Goal: Task Accomplishment & Management: Manage account settings

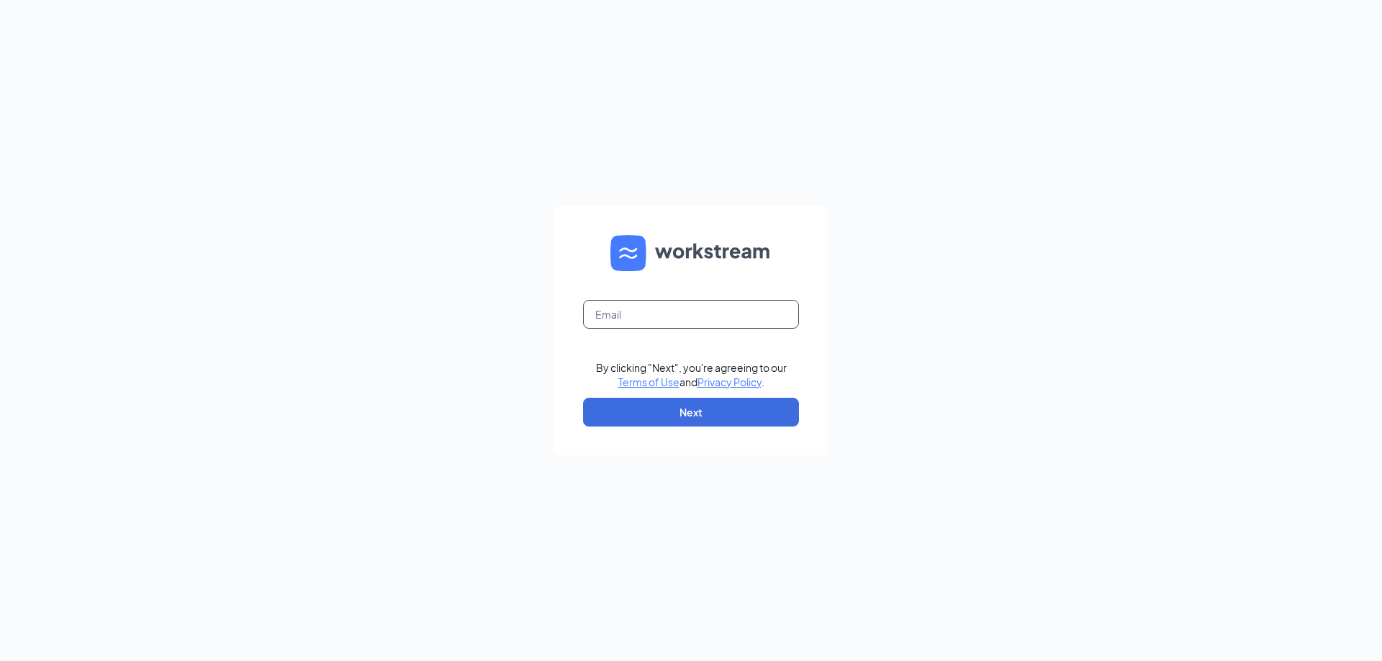
click at [630, 308] on input "text" at bounding box center [691, 314] width 216 height 29
type input "[EMAIL_ADDRESS][DOMAIN_NAME]"
click at [717, 406] on button "Next" at bounding box center [691, 412] width 216 height 29
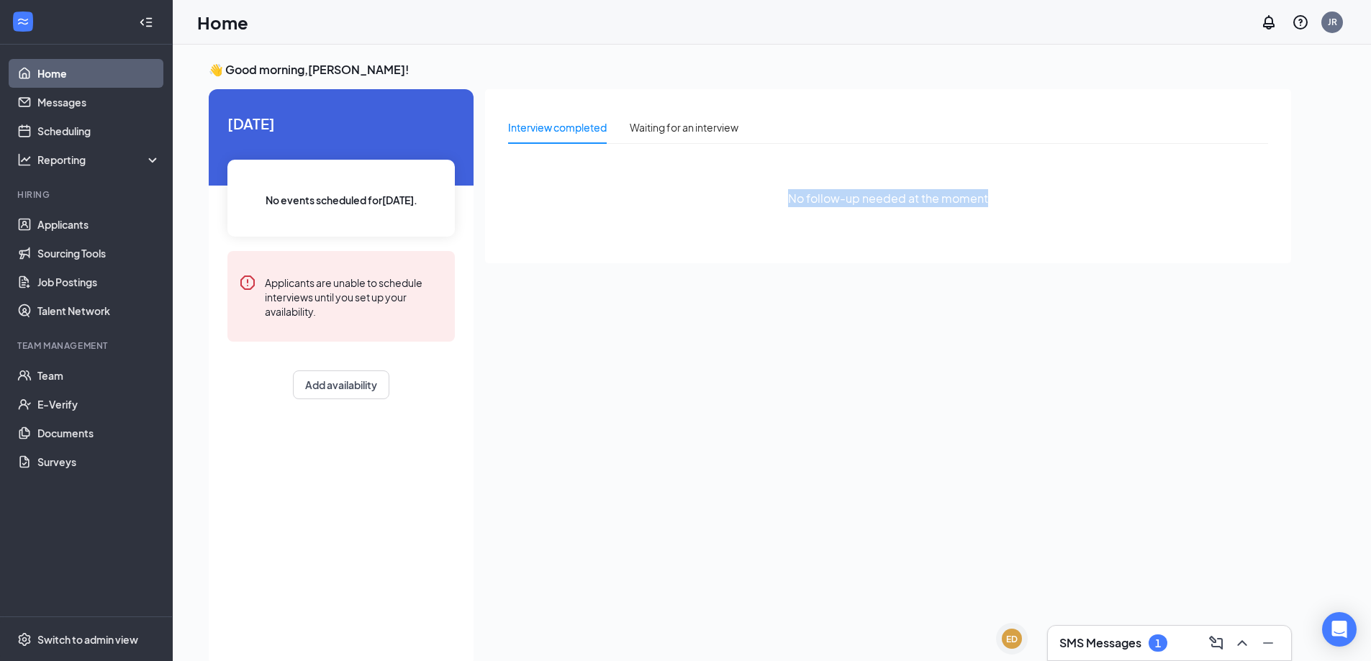
drag, startPoint x: 790, startPoint y: 196, endPoint x: 1001, endPoint y: 201, distance: 211.7
click at [999, 199] on div "No follow-up needed at the moment" at bounding box center [888, 198] width 760 height 86
click at [1001, 201] on div "No follow-up needed at the moment" at bounding box center [888, 198] width 760 height 86
click at [58, 235] on link "Applicants" at bounding box center [98, 224] width 123 height 29
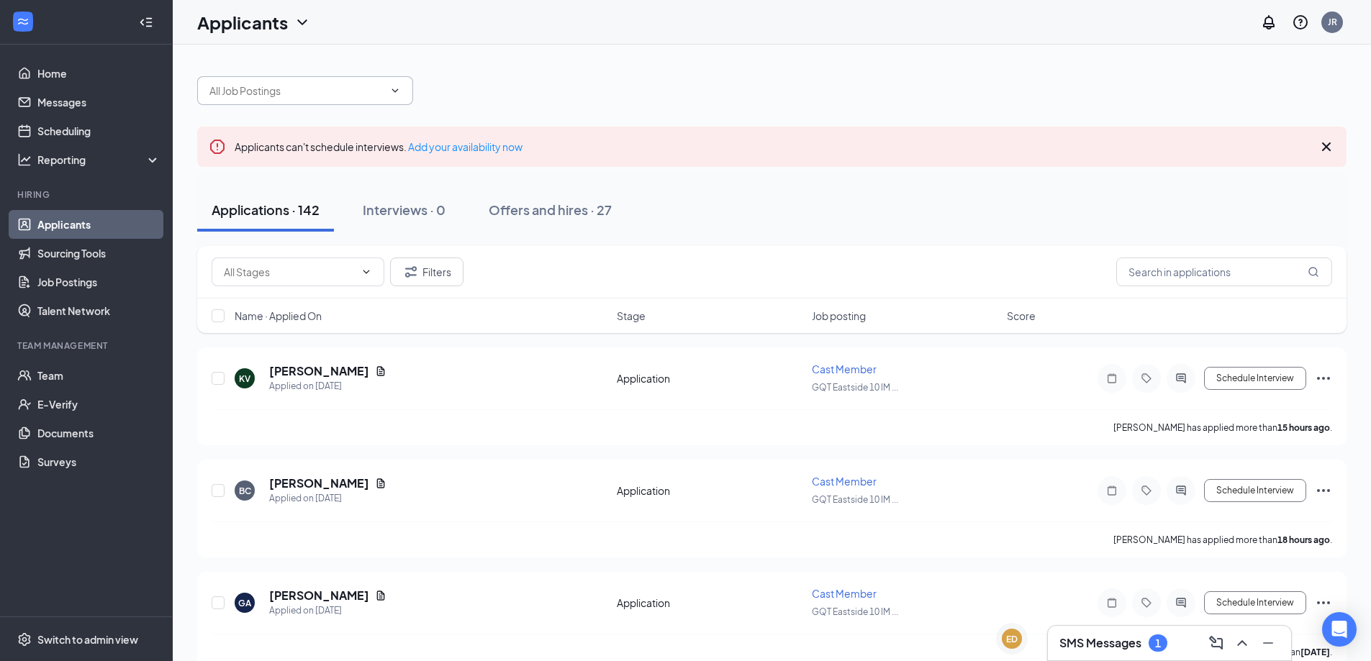
click at [263, 93] on input "text" at bounding box center [296, 91] width 174 height 16
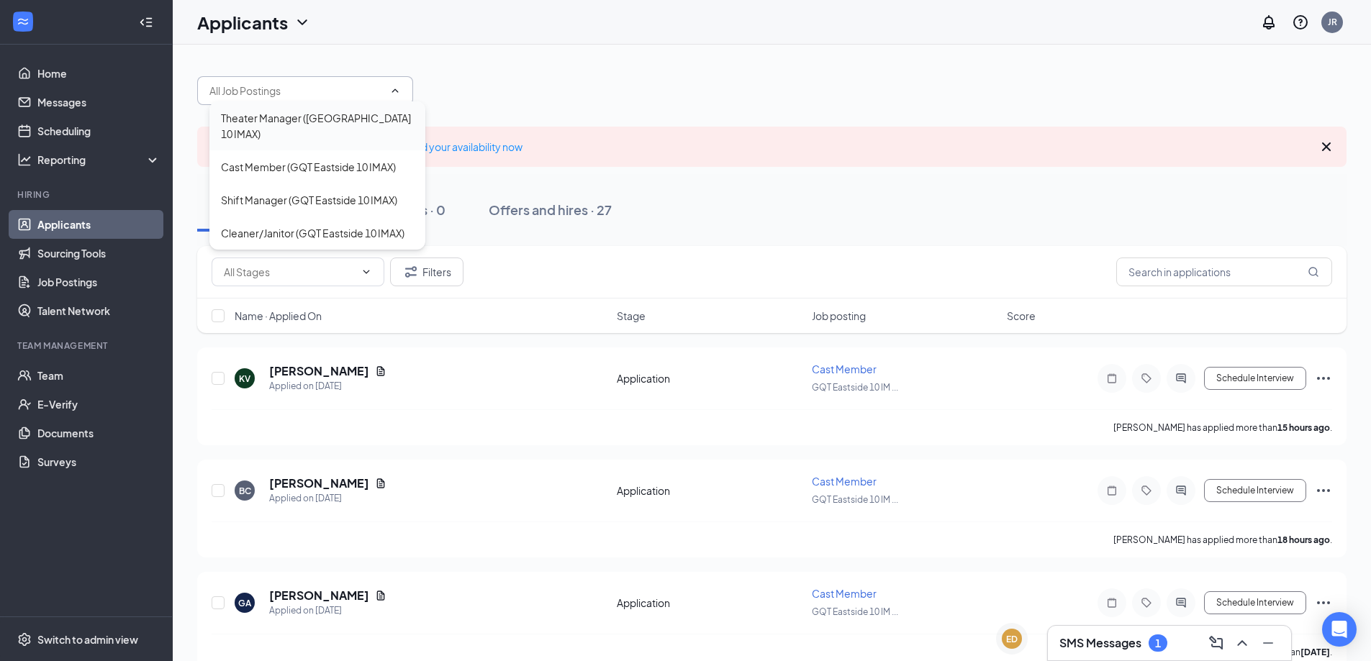
click at [267, 117] on div "Theater Manager (GQT Eastside 10 IMAX)" at bounding box center [317, 126] width 193 height 32
type input "Theater Manager (GQT Eastside 10 IMAX)"
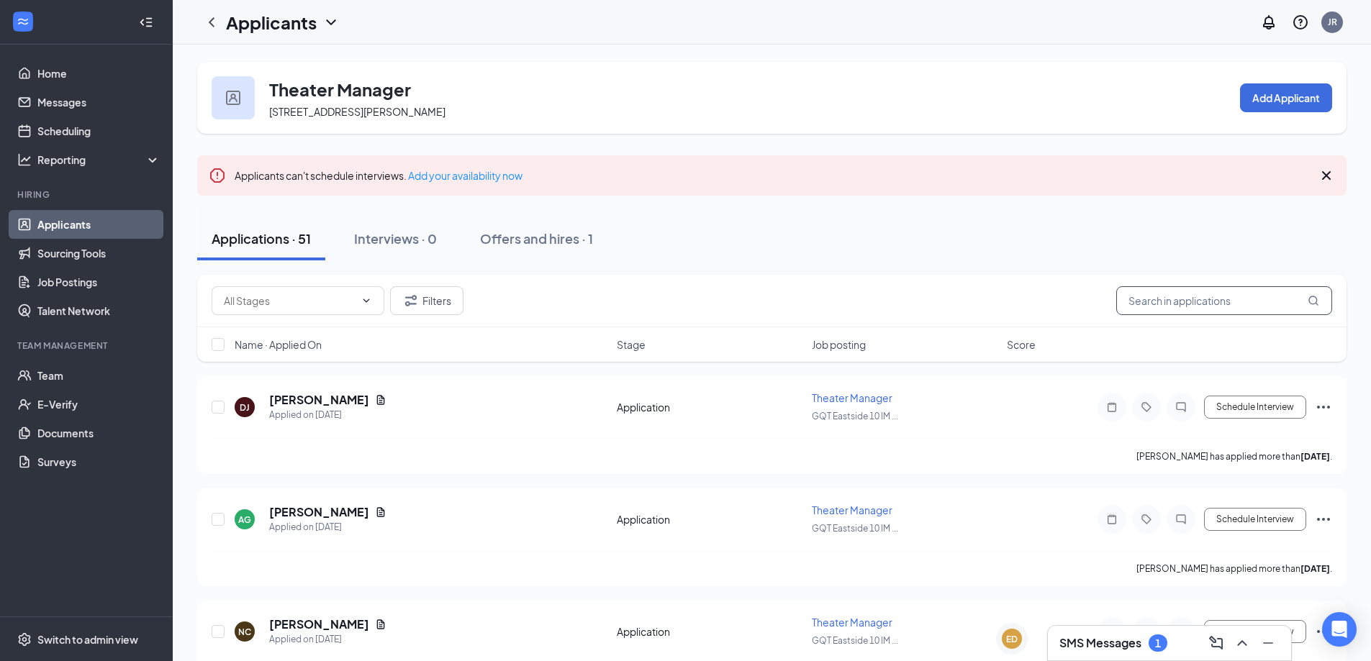
click at [1139, 300] on input "text" at bounding box center [1224, 300] width 216 height 29
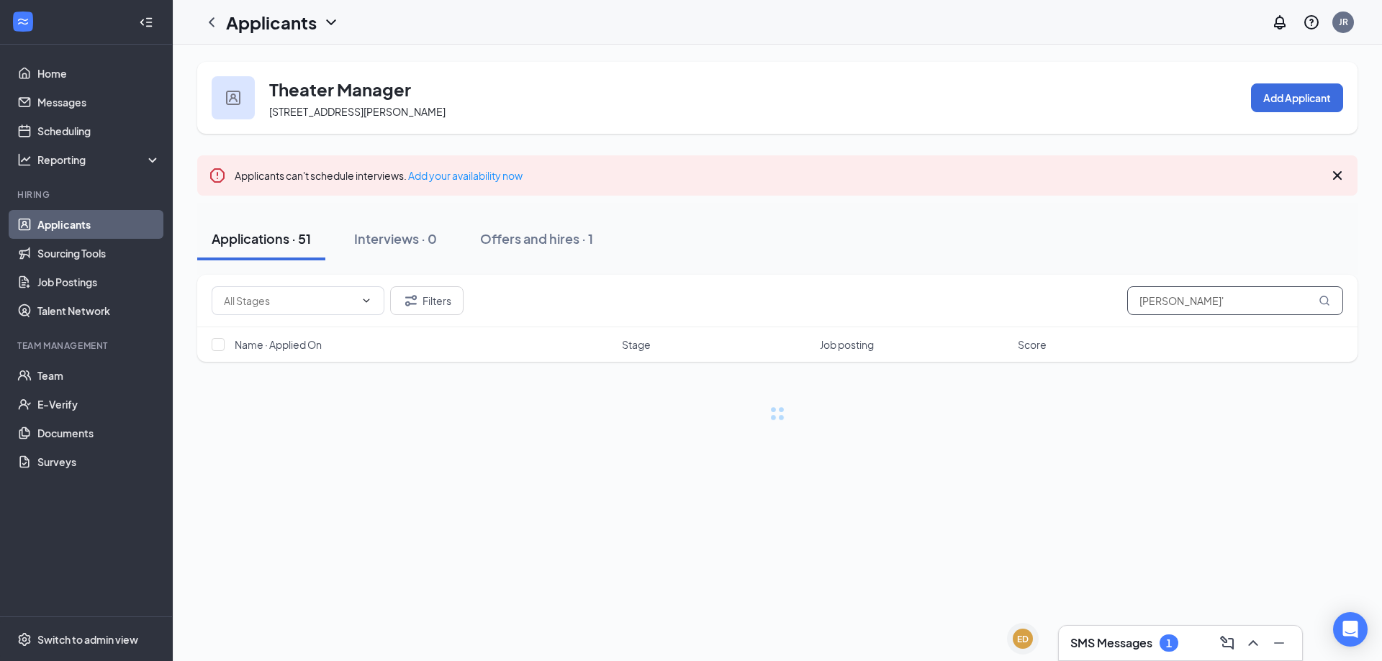
type input "damien"
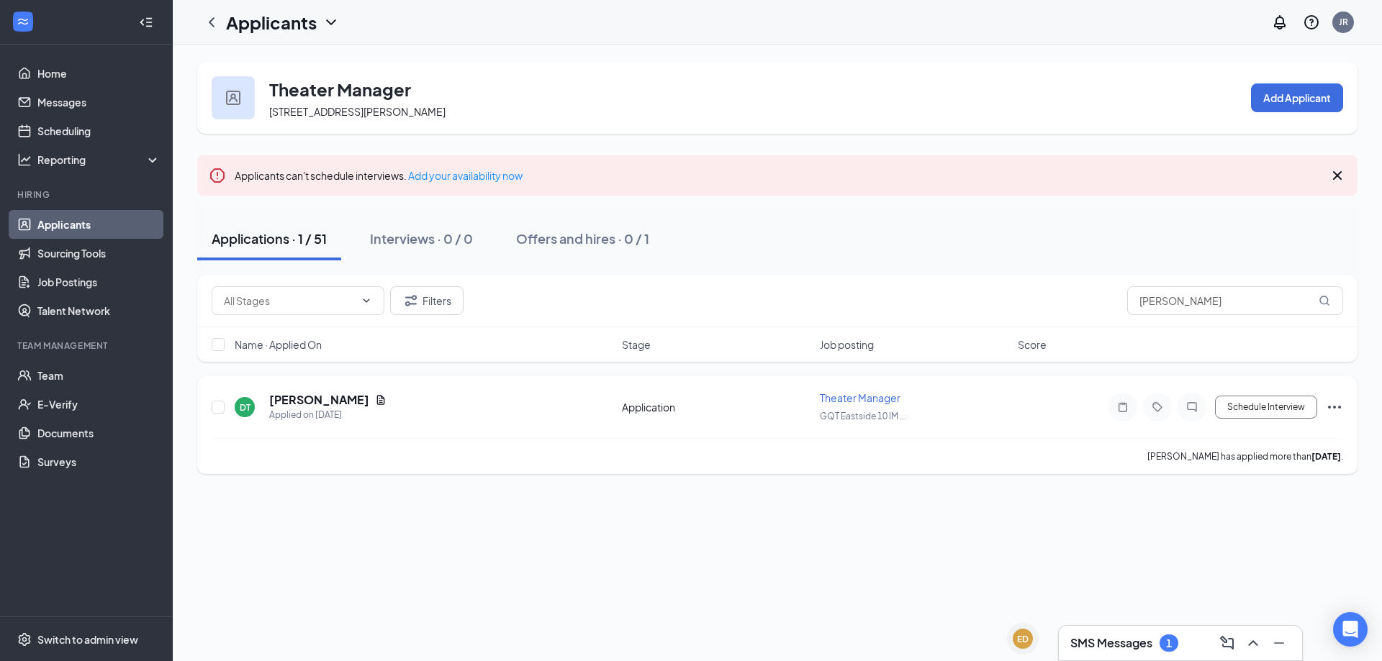
click at [1329, 409] on icon "Ellipses" at bounding box center [1334, 407] width 17 height 17
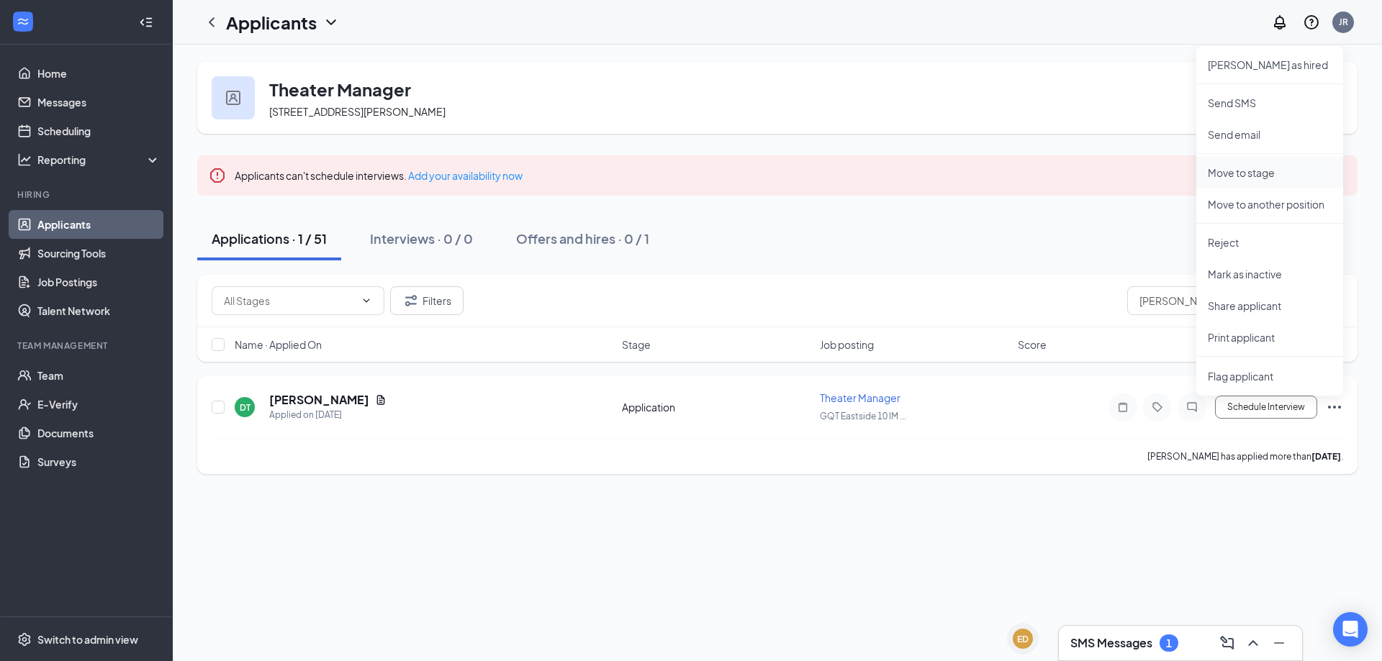
click at [1254, 176] on p "Move to stage" at bounding box center [1270, 173] width 124 height 14
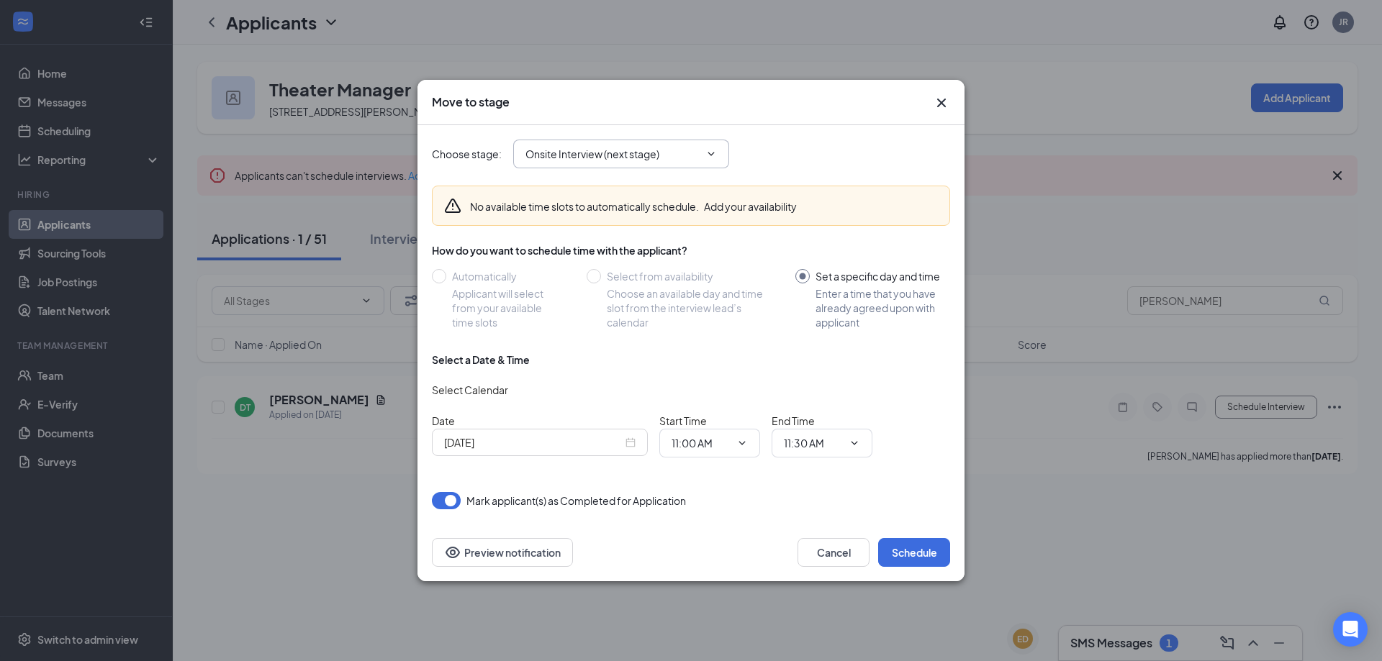
click at [650, 160] on input "Onsite Interview (next stage)" at bounding box center [612, 154] width 174 height 16
click at [595, 252] on div "Hiring Complete" at bounding box center [576, 248] width 78 height 16
type input "Hiring Complete"
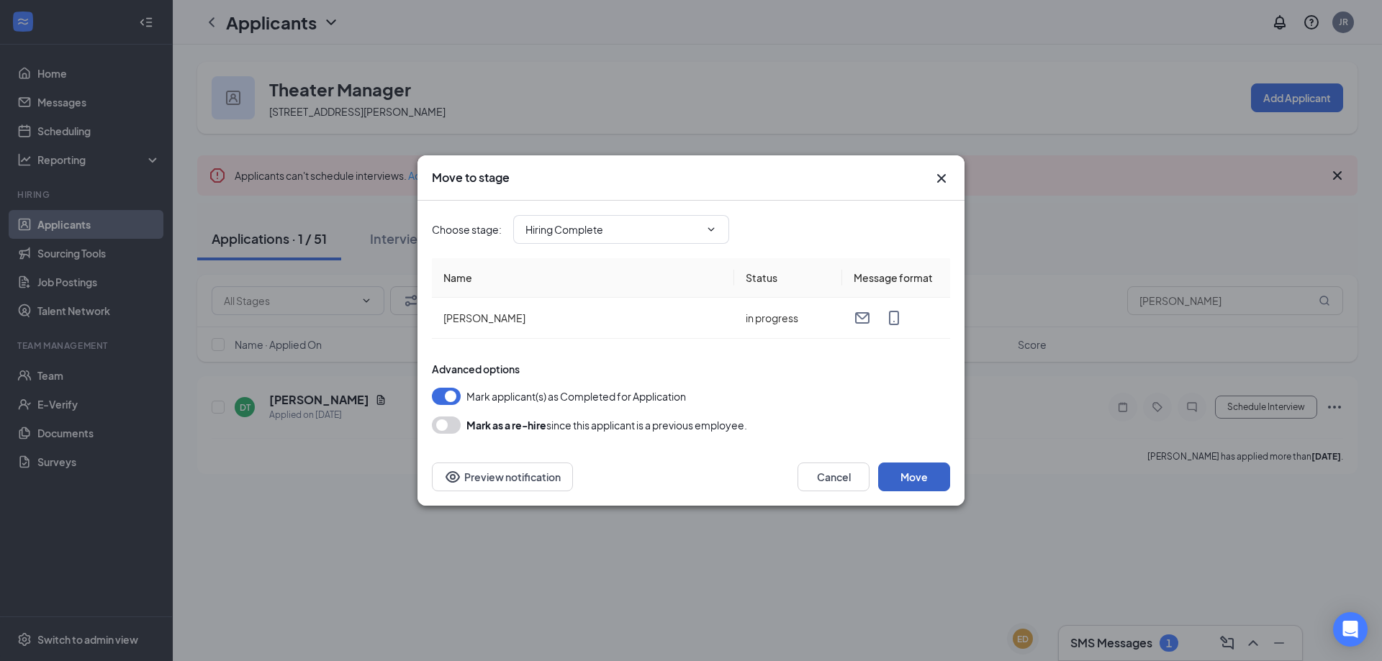
click at [923, 476] on button "Move" at bounding box center [914, 477] width 72 height 29
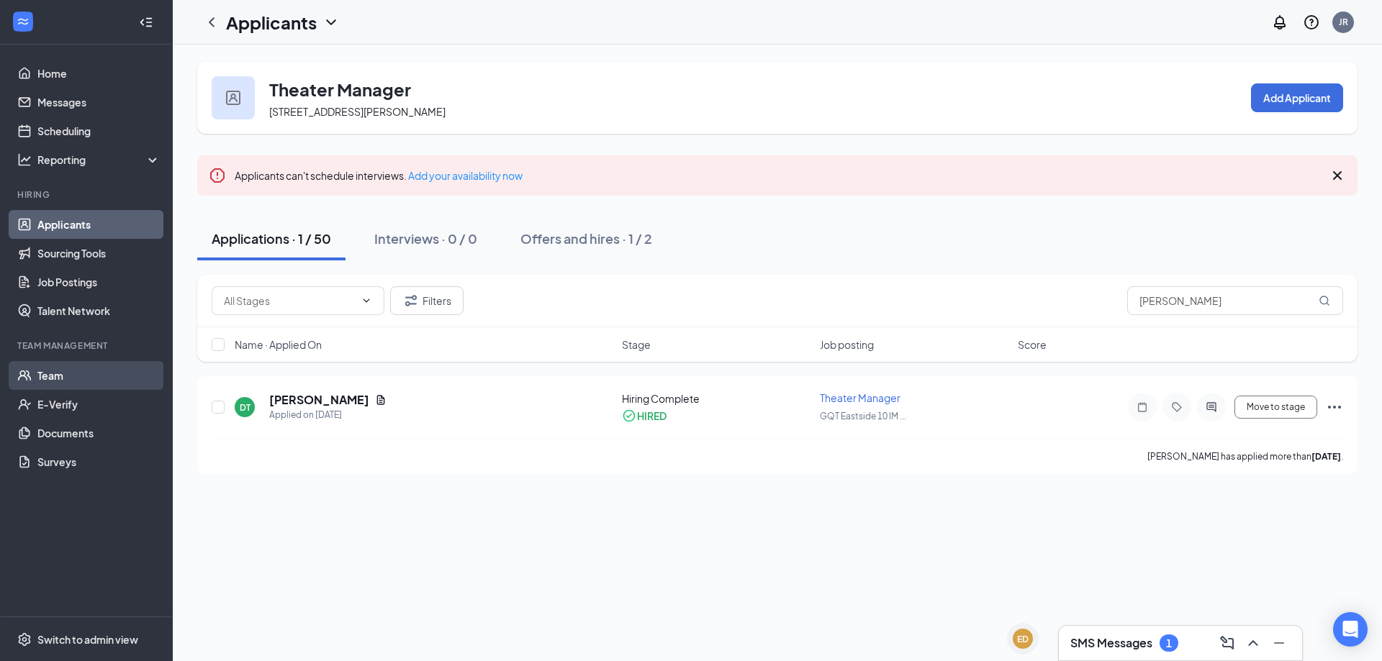
click at [56, 377] on link "Team" at bounding box center [98, 375] width 123 height 29
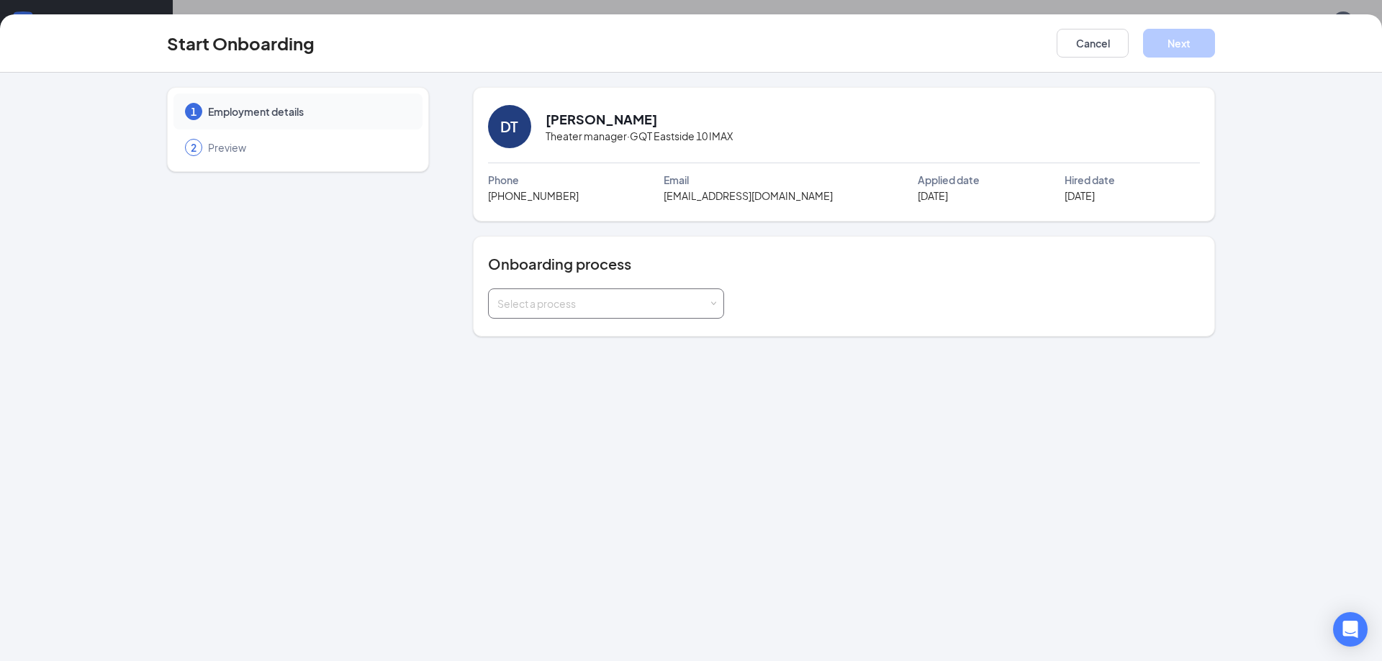
click at [675, 307] on div "Select a process" at bounding box center [602, 304] width 211 height 14
click at [657, 366] on li "GQT Manager" at bounding box center [605, 361] width 236 height 26
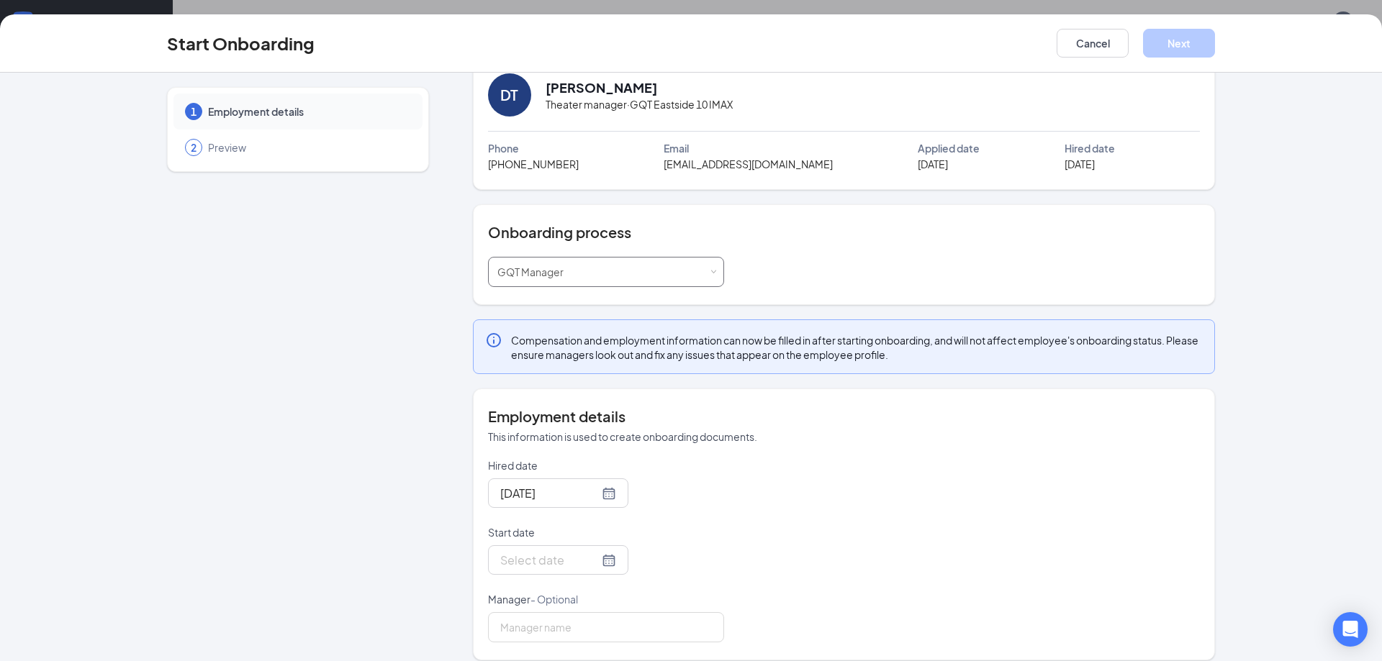
scroll to position [45, 0]
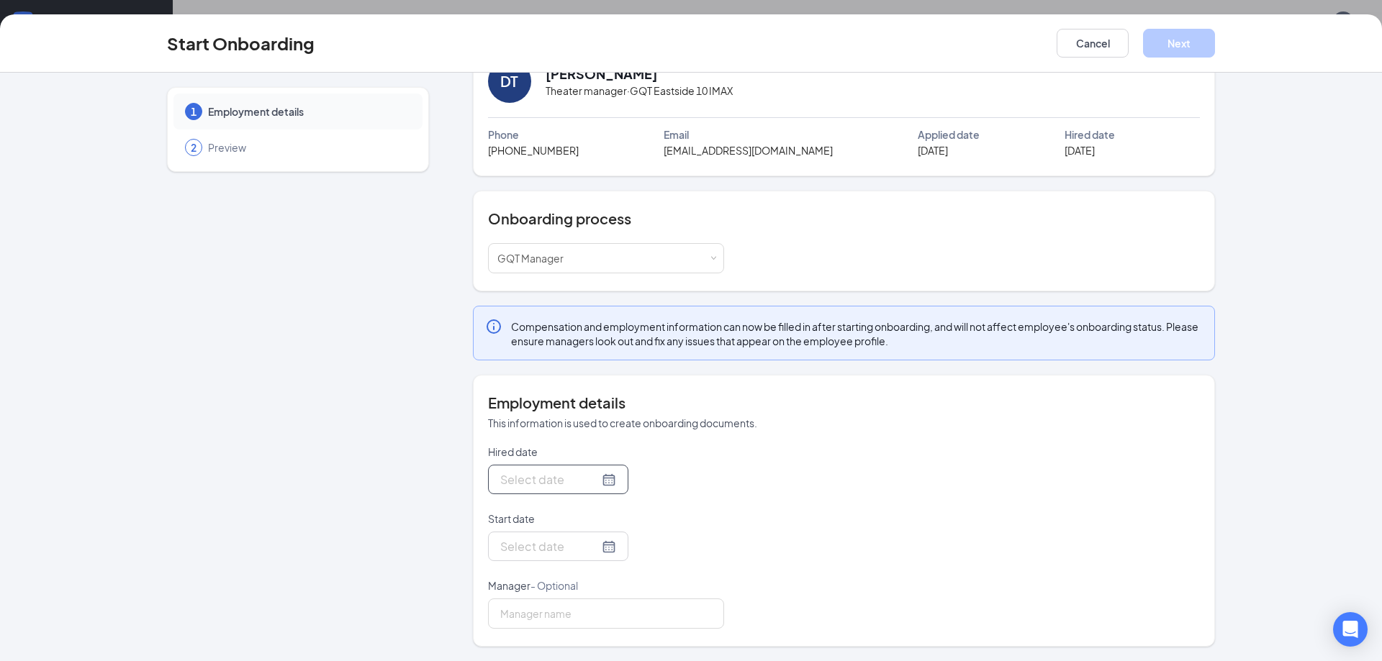
click at [588, 481] on div at bounding box center [558, 480] width 116 height 18
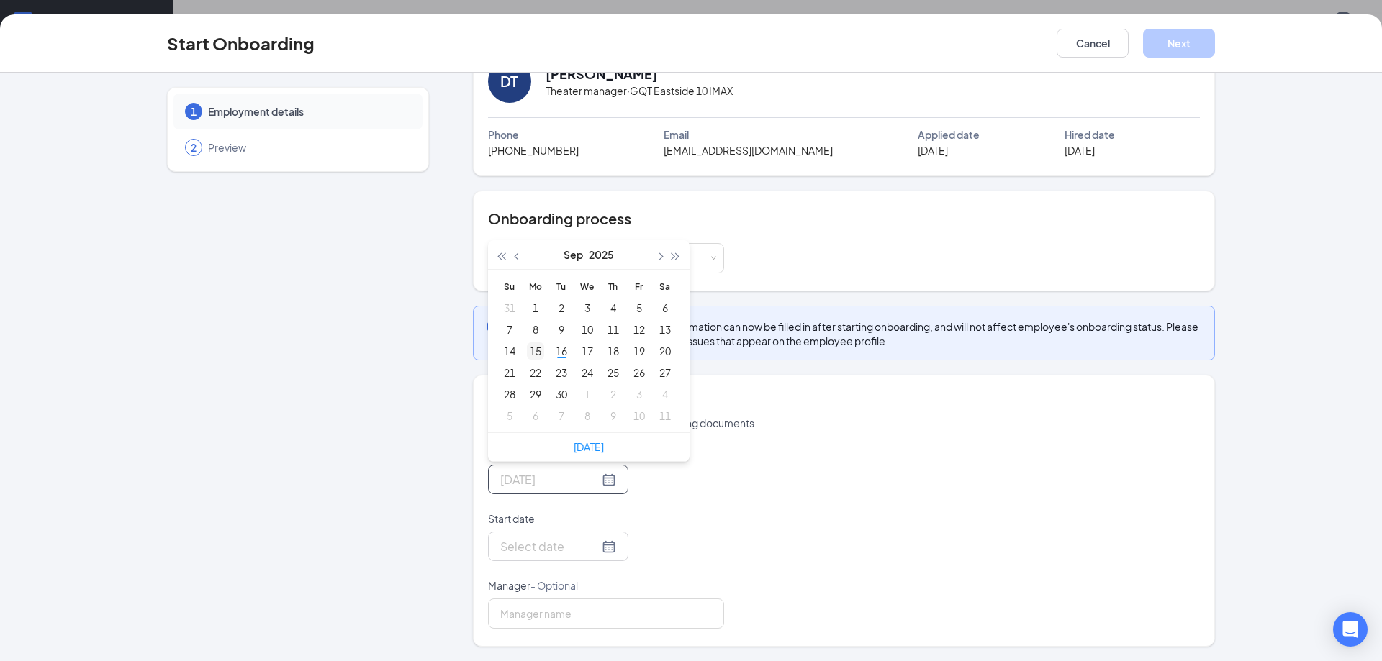
type input "Sep 15, 2025"
click at [534, 353] on div "15" at bounding box center [535, 351] width 17 height 17
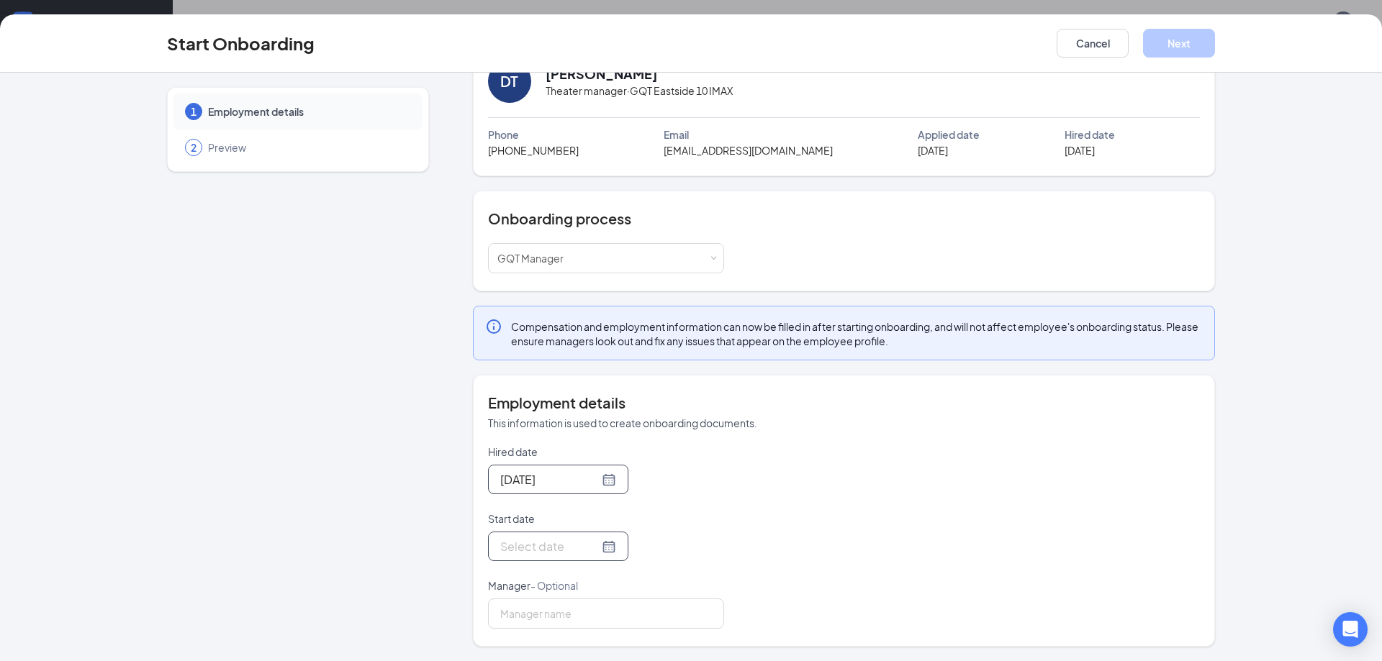
click at [592, 545] on div at bounding box center [558, 547] width 116 height 18
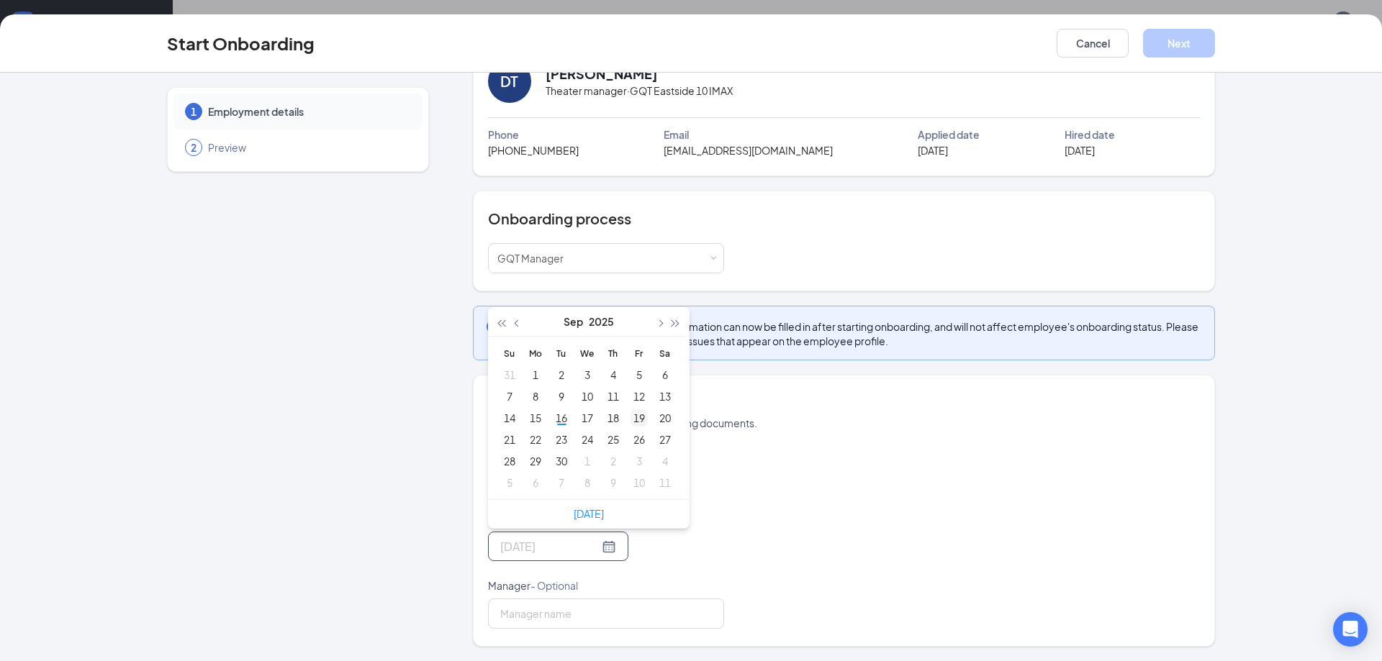
type input "Sep 19, 2025"
click at [630, 420] on div "19" at bounding box center [638, 418] width 17 height 17
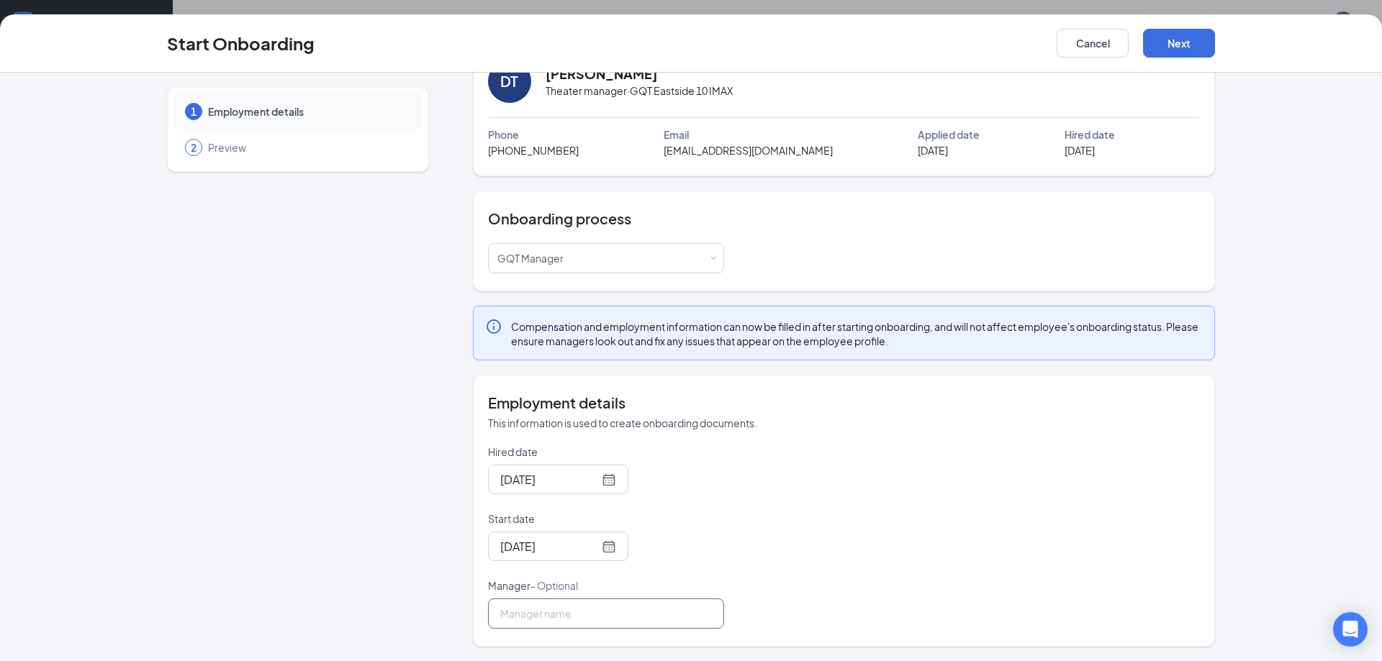
click at [550, 622] on input "Manager - Optional" at bounding box center [606, 614] width 236 height 30
type input "Julie Rehse"
click at [741, 555] on div "Hired date Sep 15, 2025 Sep 2025 Su Mo Tu We Th Fr Sa 31 1 2 3 4 5 6 7 8 9 10 1…" at bounding box center [844, 537] width 712 height 184
click at [1186, 45] on button "Next" at bounding box center [1179, 43] width 72 height 29
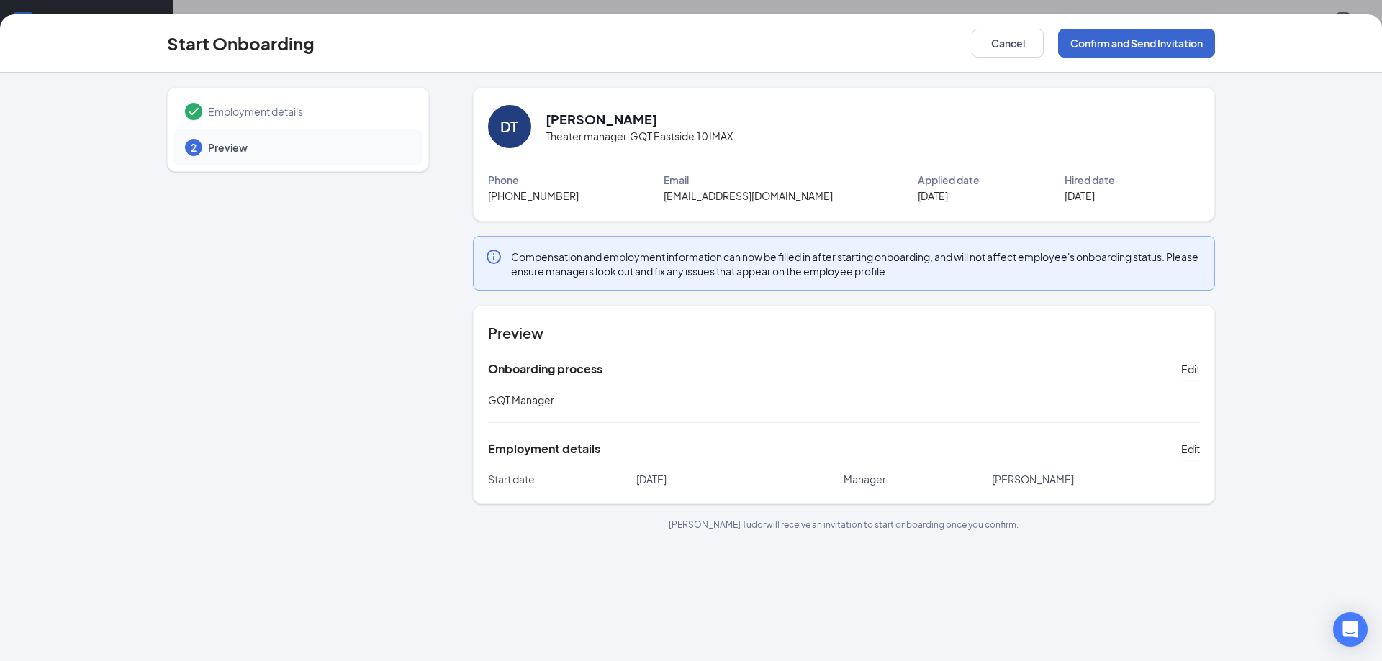
scroll to position [0, 0]
click at [1186, 45] on button "Confirm and Send Invitation" at bounding box center [1136, 43] width 157 height 29
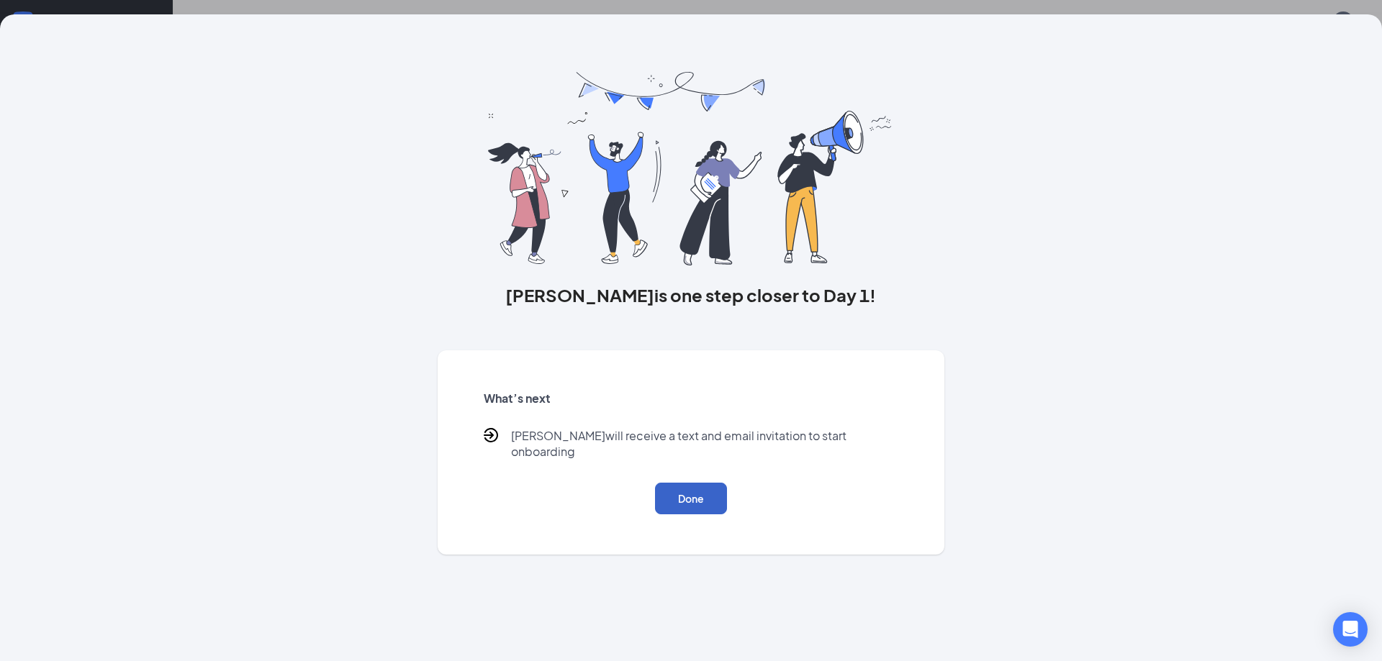
click at [703, 497] on button "Done" at bounding box center [691, 499] width 72 height 32
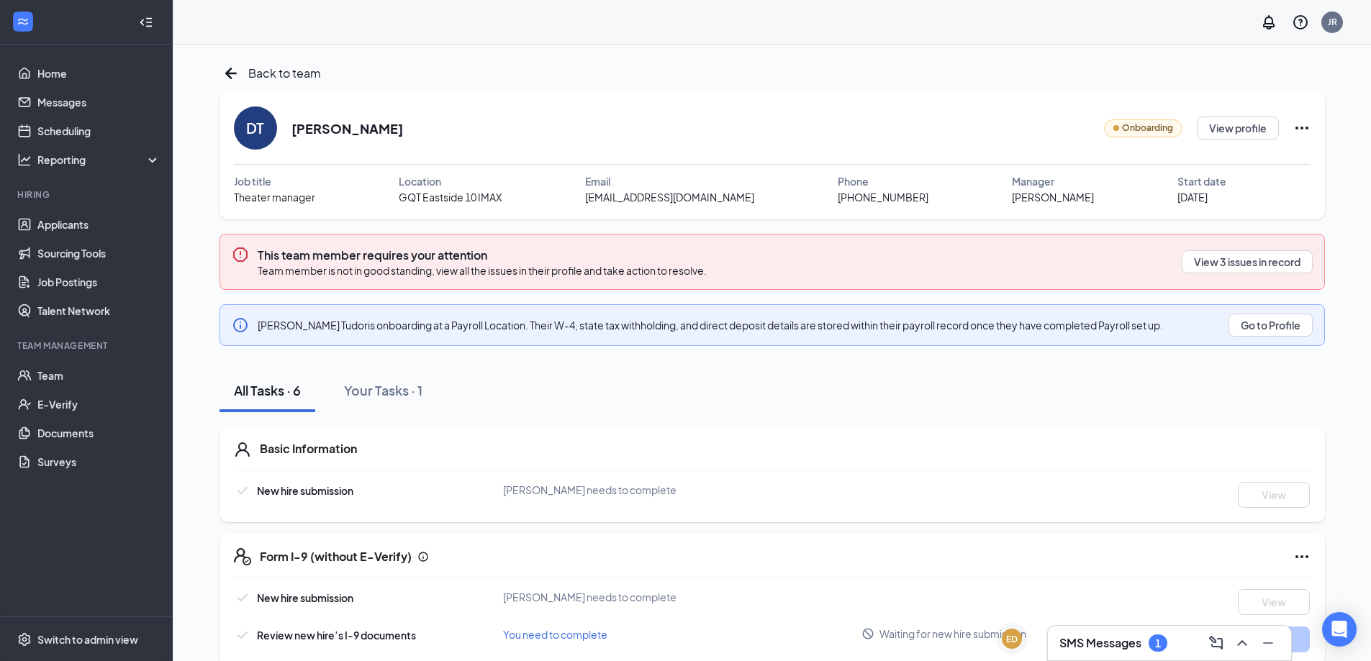
click at [1134, 648] on h3 "SMS Messages" at bounding box center [1100, 644] width 82 height 16
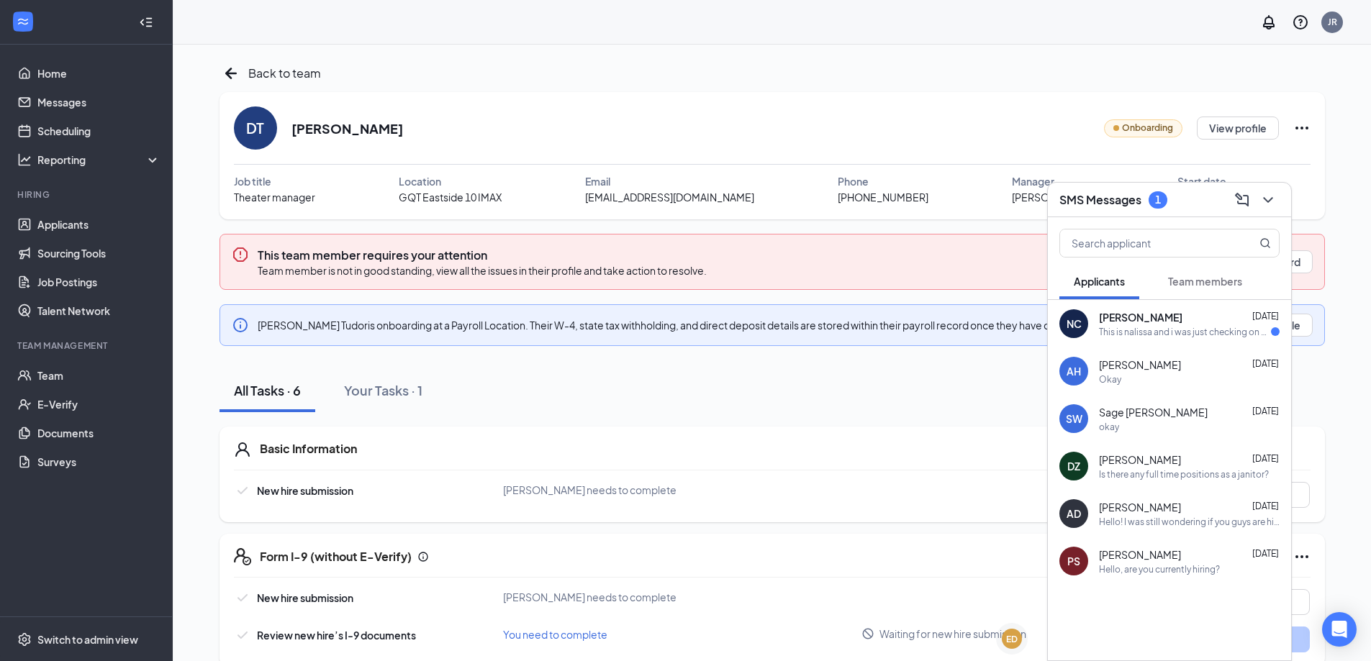
drag, startPoint x: 1158, startPoint y: 287, endPoint x: 1158, endPoint y: 299, distance: 12.2
click at [1158, 290] on button "Team members" at bounding box center [1205, 281] width 103 height 36
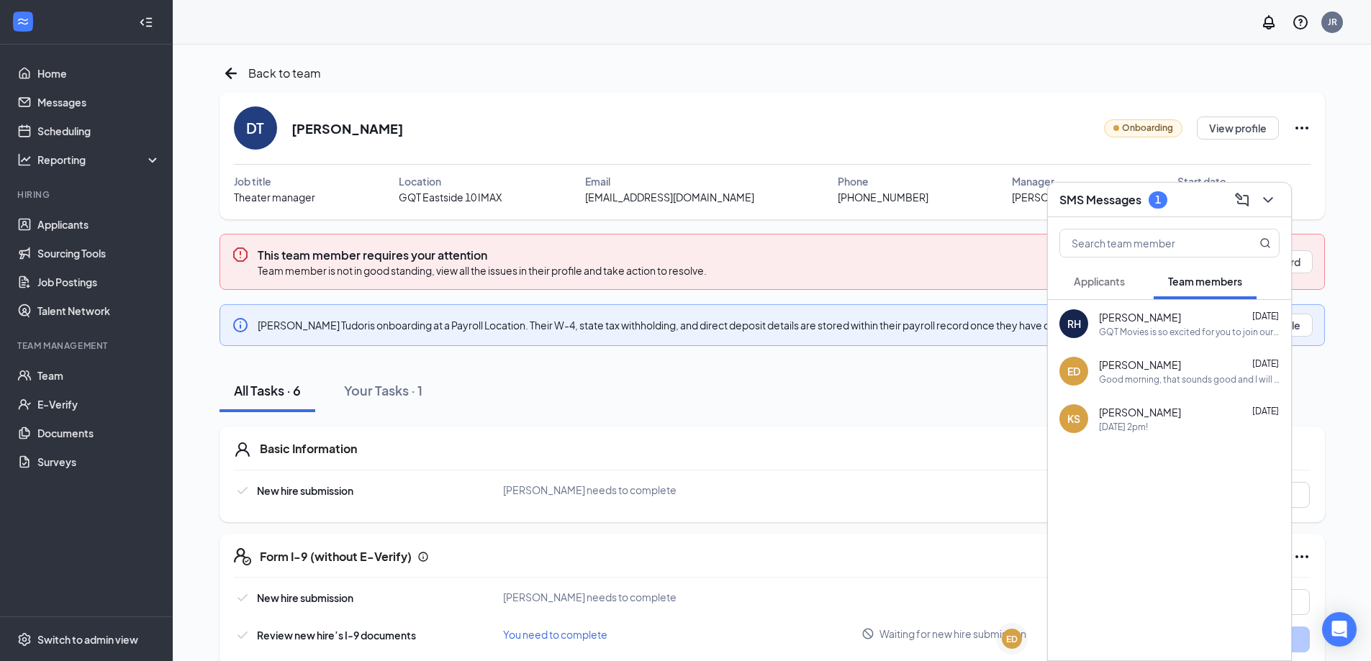
click at [1105, 287] on span "Applicants" at bounding box center [1099, 281] width 51 height 13
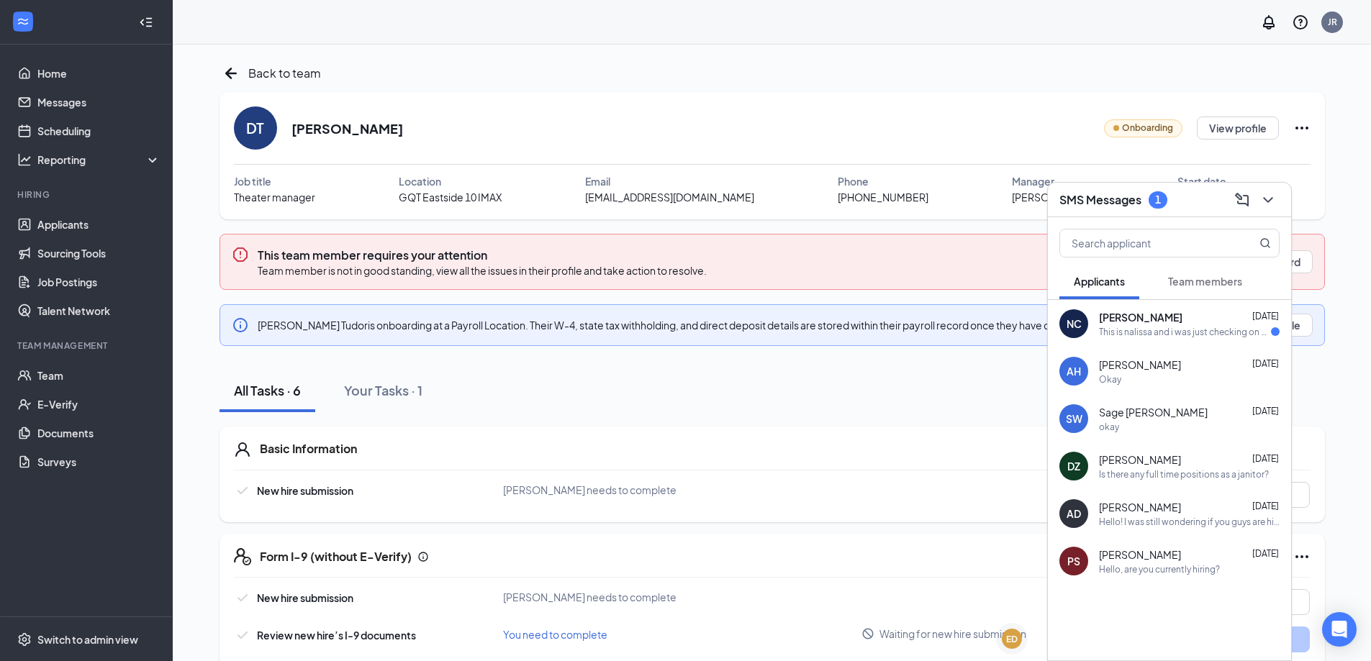
click at [1124, 310] on span "Nalissa Conner" at bounding box center [1140, 317] width 83 height 14
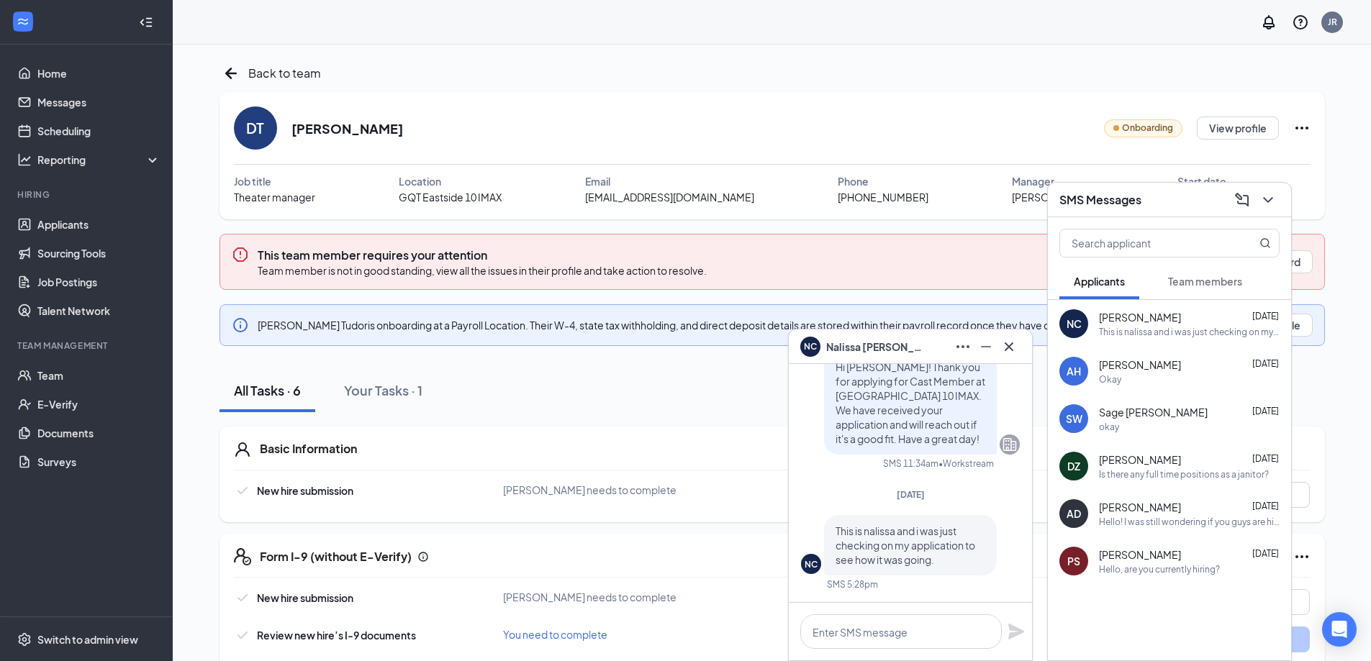
click at [1118, 317] on span "Nalissa Conner" at bounding box center [1140, 317] width 82 height 14
click at [986, 344] on icon "Minimize" at bounding box center [985, 346] width 17 height 17
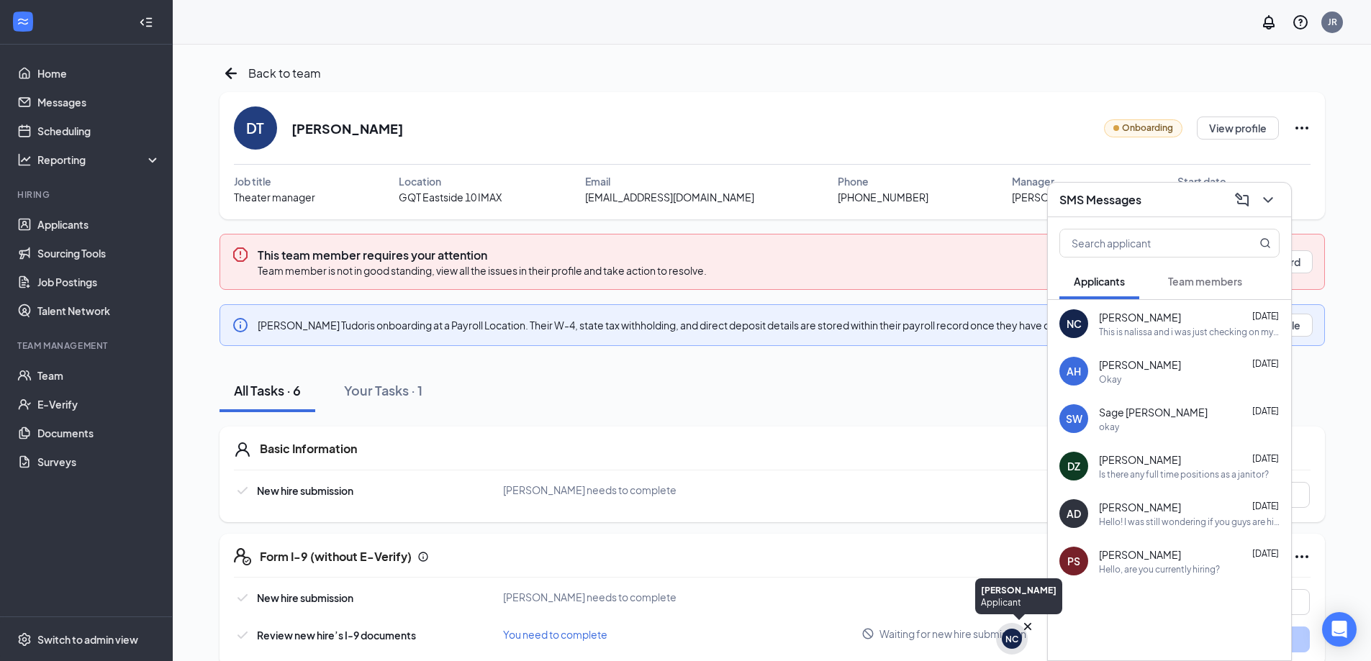
click at [1018, 641] on div "NC" at bounding box center [1011, 639] width 13 height 12
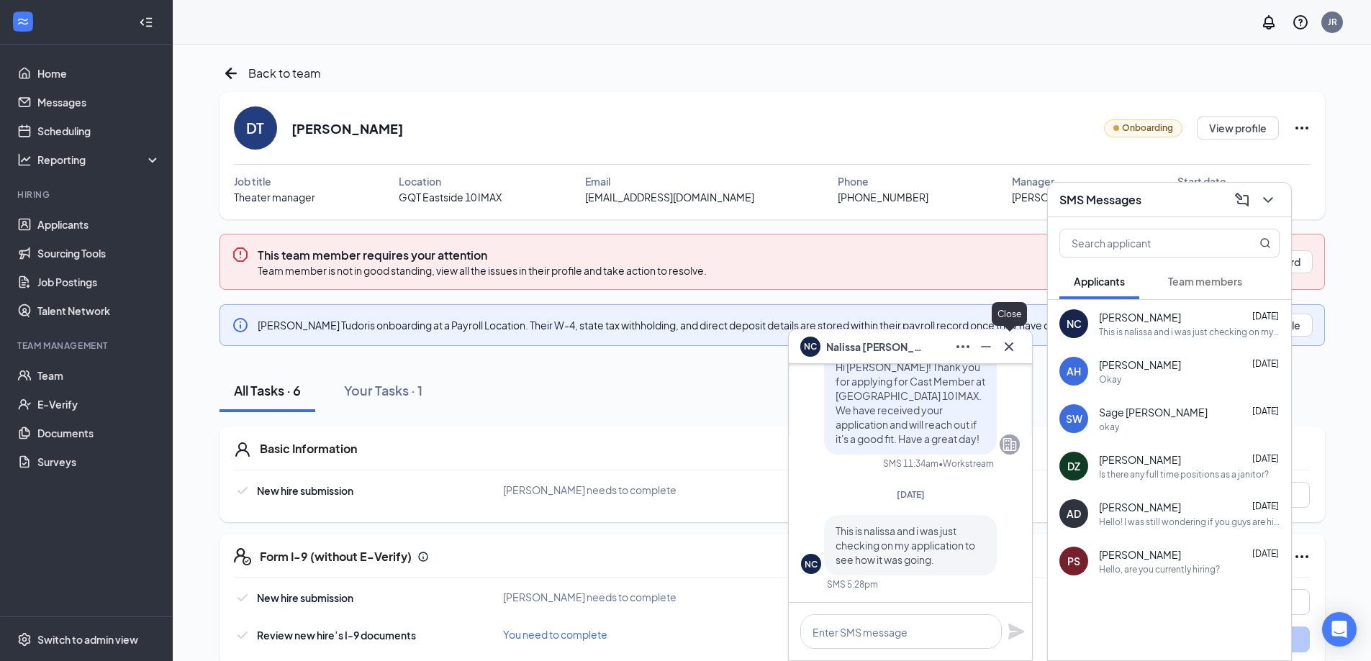
click at [1009, 350] on icon "Cross" at bounding box center [1008, 346] width 17 height 17
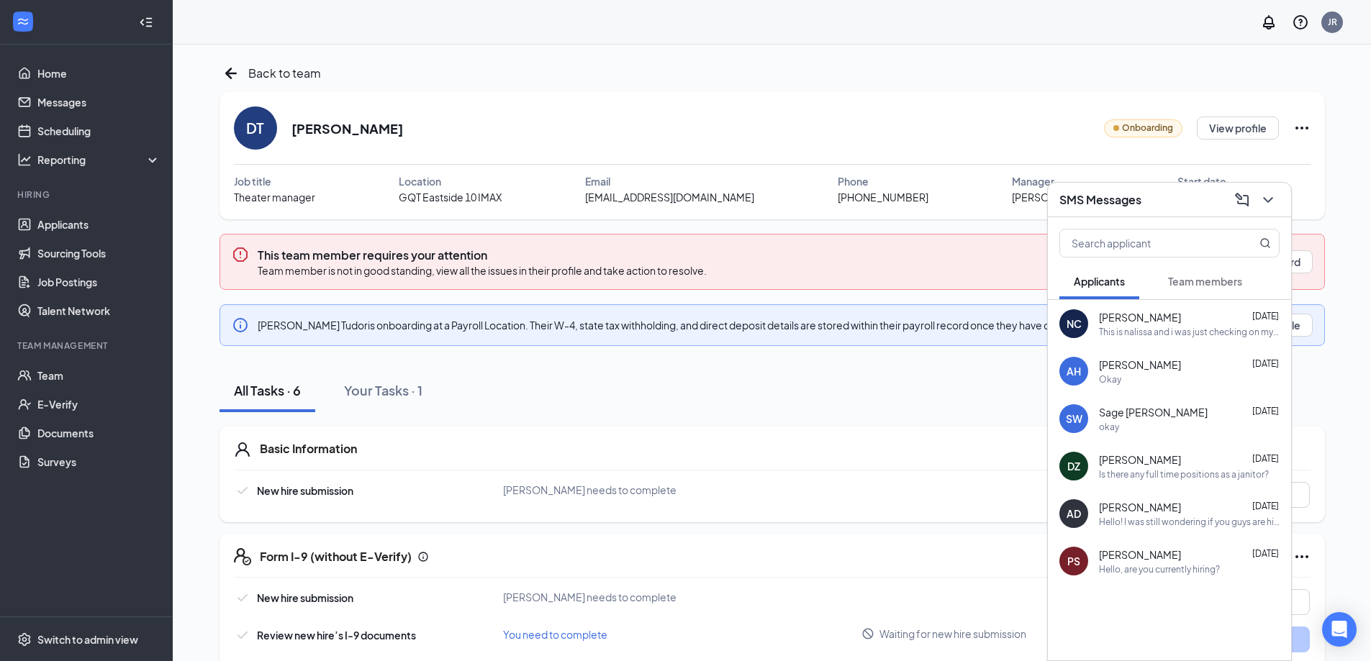
click at [1273, 202] on icon "ChevronDown" at bounding box center [1267, 199] width 17 height 17
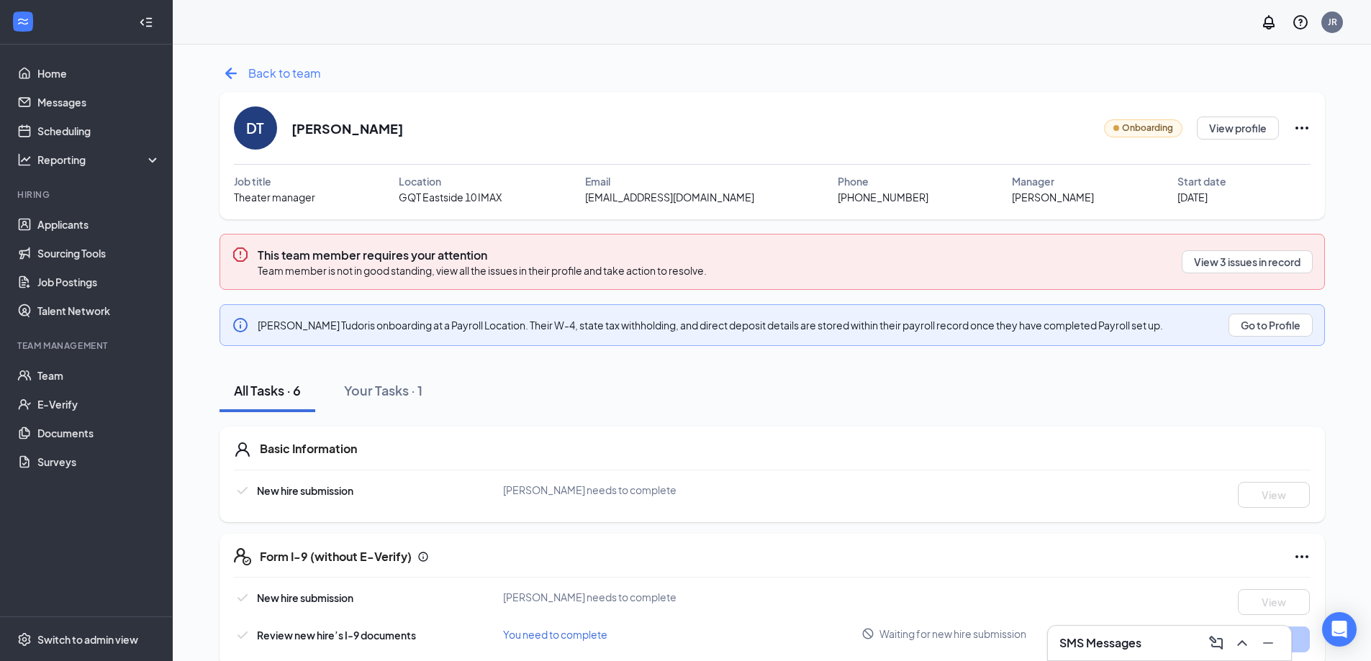
click at [232, 73] on icon "ArrowLeftNew" at bounding box center [231, 74] width 12 height 12
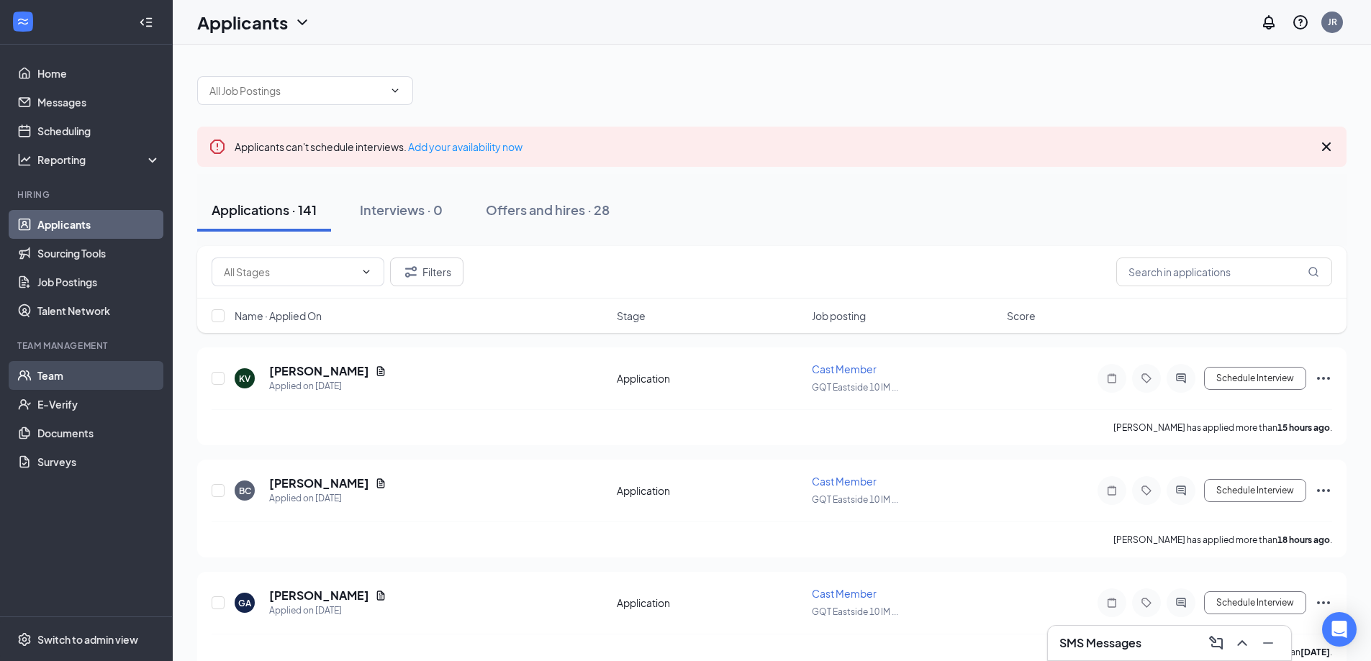
click at [96, 376] on link "Team" at bounding box center [98, 375] width 123 height 29
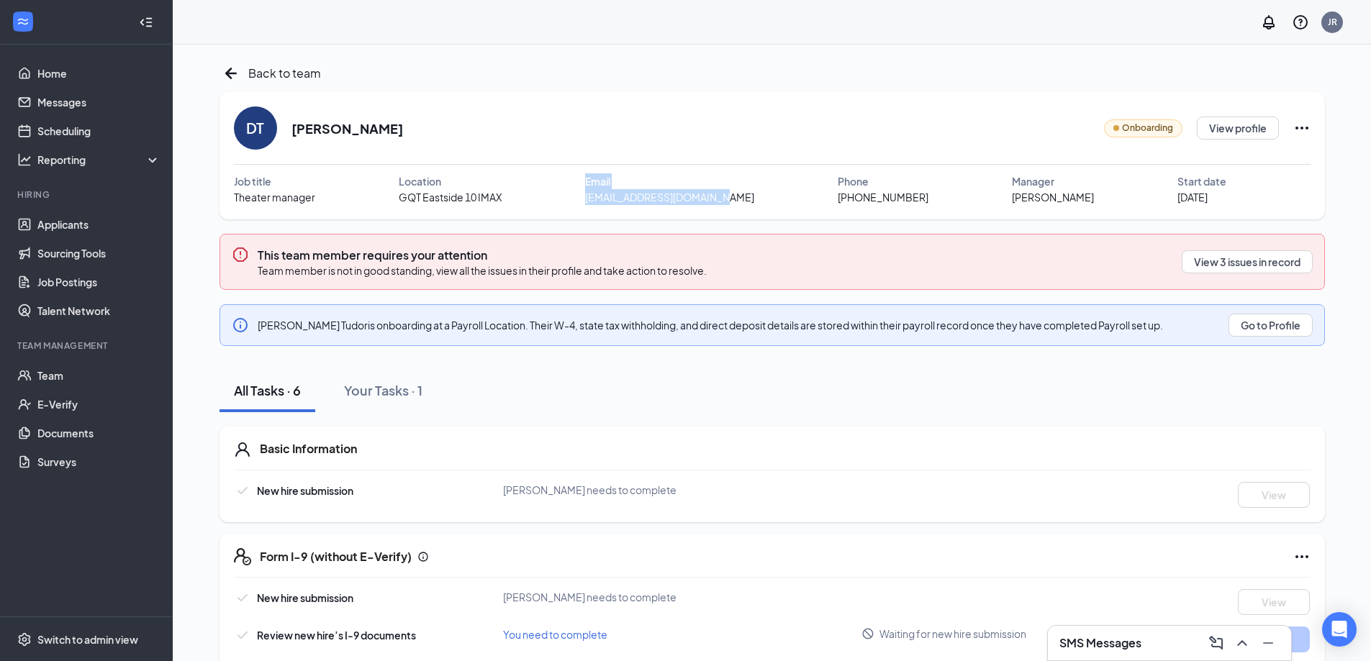
drag, startPoint x: 765, startPoint y: 200, endPoint x: 576, endPoint y: 199, distance: 188.6
click at [580, 200] on div "Job title Theater manager Location GQT Eastside 10 IMAX Email [EMAIL_ADDRESS][D…" at bounding box center [772, 189] width 1077 height 32
click at [616, 194] on span "[EMAIL_ADDRESS][DOMAIN_NAME]" at bounding box center [669, 197] width 169 height 16
drag, startPoint x: 741, startPoint y: 198, endPoint x: 602, endPoint y: 197, distance: 138.2
click at [602, 197] on span "[EMAIL_ADDRESS][DOMAIN_NAME]" at bounding box center [669, 197] width 169 height 16
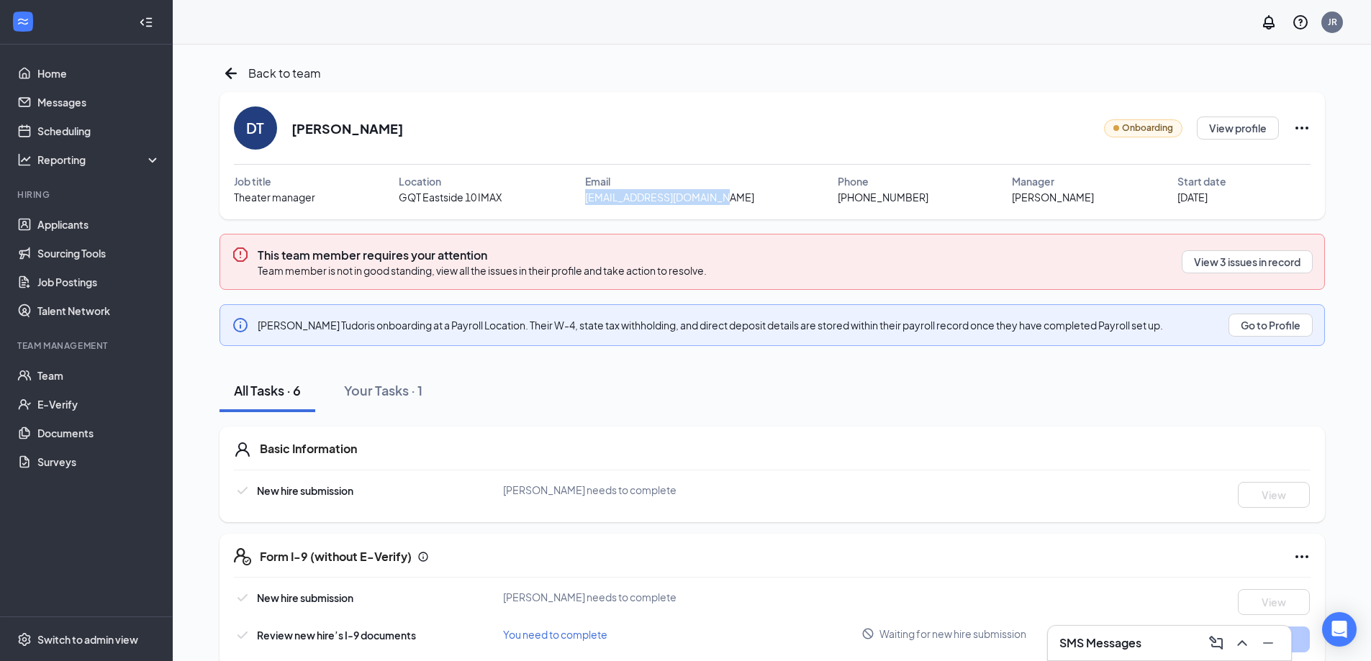
copy span "[EMAIL_ADDRESS][DOMAIN_NAME]"
drag, startPoint x: 910, startPoint y: 199, endPoint x: 832, endPoint y: 201, distance: 77.8
click at [832, 201] on div "Job title Theater manager Location GQT Eastside 10 IMAX Email [EMAIL_ADDRESS][D…" at bounding box center [772, 189] width 1077 height 32
click at [839, 200] on span "[PHONE_NUMBER]" at bounding box center [883, 197] width 91 height 16
drag, startPoint x: 834, startPoint y: 200, endPoint x: 906, endPoint y: 201, distance: 72.0
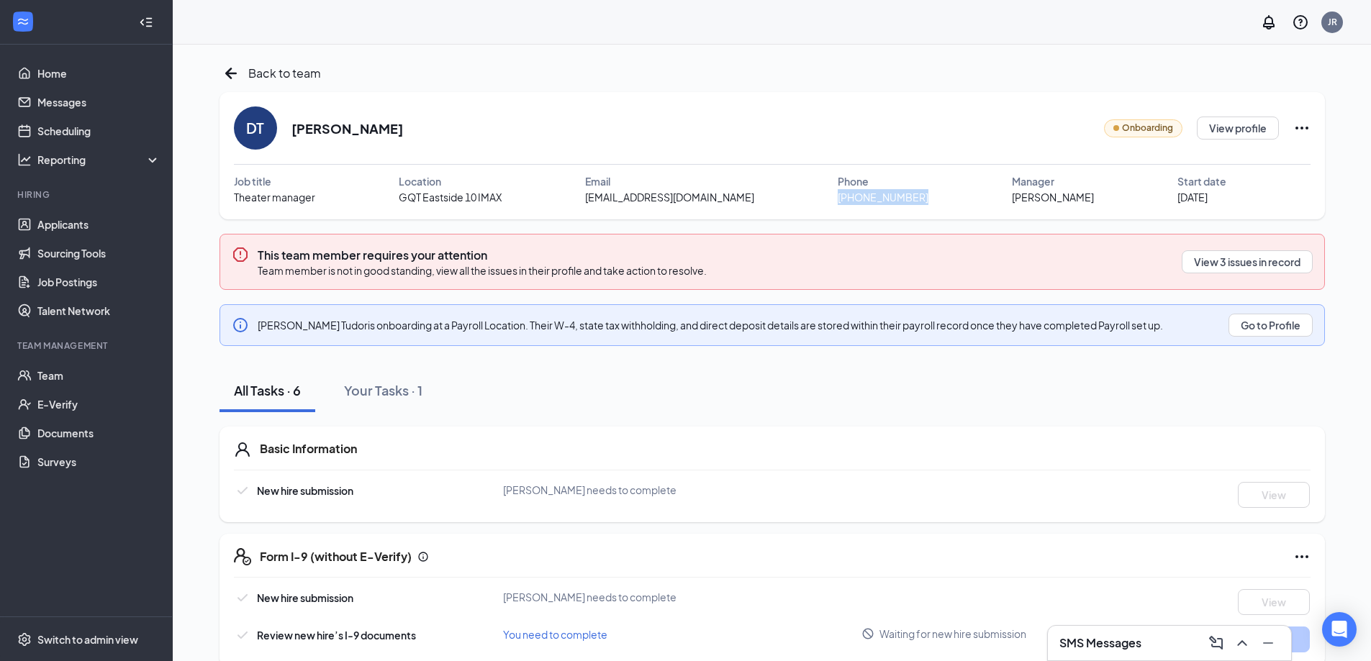
click at [906, 201] on span "[PHONE_NUMBER]" at bounding box center [883, 197] width 91 height 16
copy span "[PHONE_NUMBER]"
click at [743, 86] on div "Back to team DT [PERSON_NAME] Onboarding View profile Job title Theater manager…" at bounding box center [772, 455] width 1105 height 787
click at [231, 73] on icon "ArrowLeftNew" at bounding box center [231, 74] width 12 height 12
